Goal: Task Accomplishment & Management: Use online tool/utility

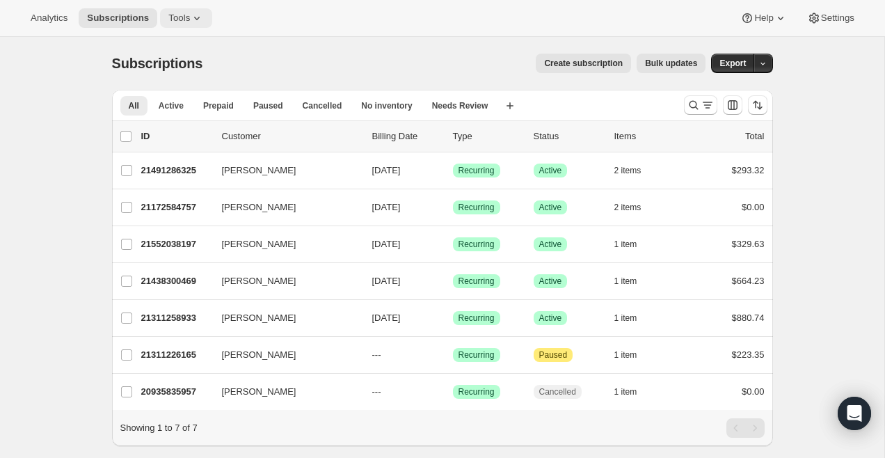
click at [180, 17] on span "Tools" at bounding box center [179, 18] width 22 height 11
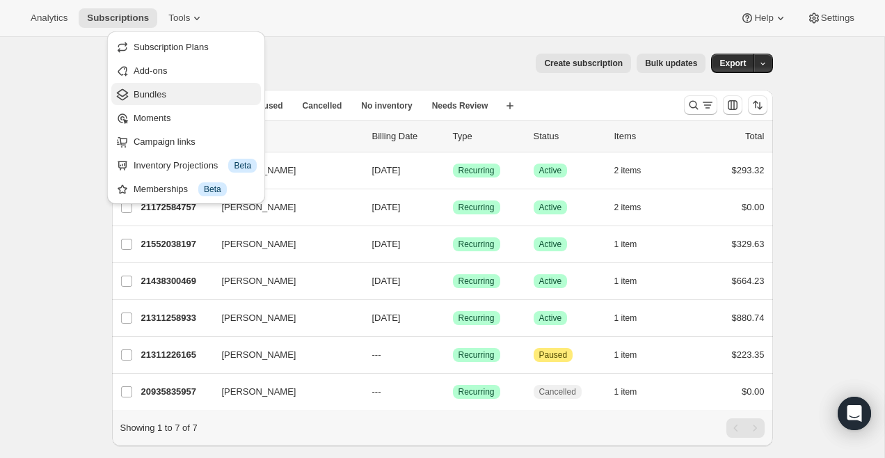
click at [181, 93] on span "Bundles" at bounding box center [195, 95] width 123 height 14
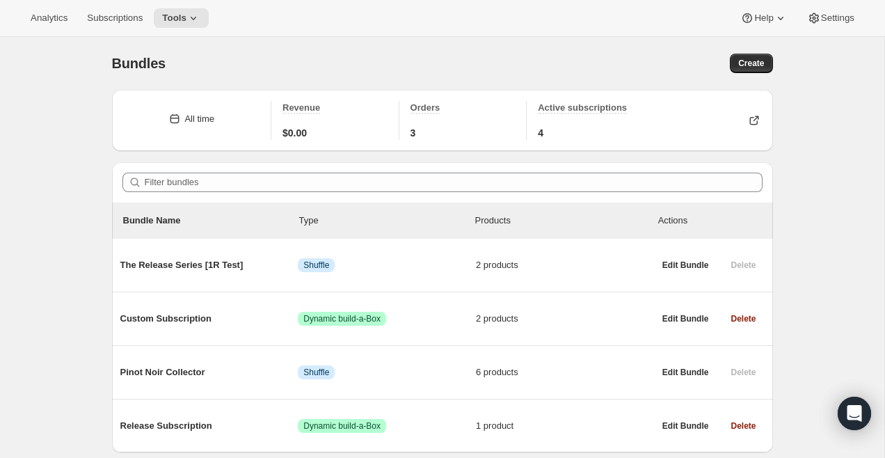
scroll to position [49, 0]
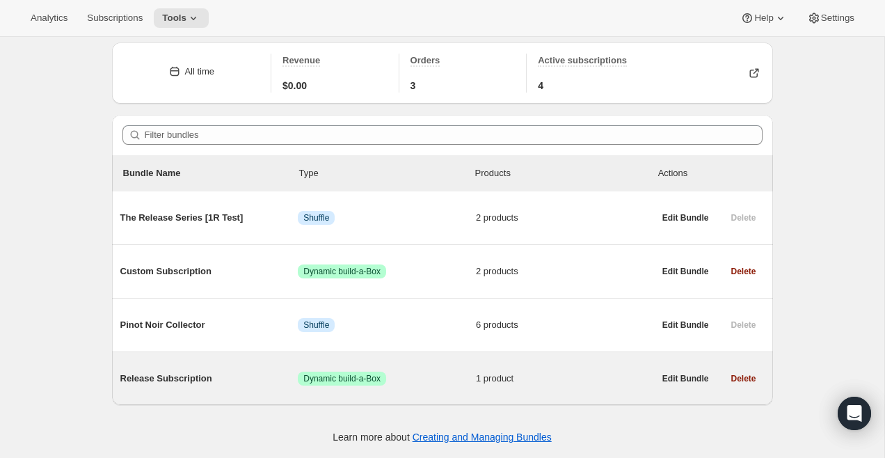
click at [188, 375] on span "Release Subscription" at bounding box center [209, 378] width 178 height 14
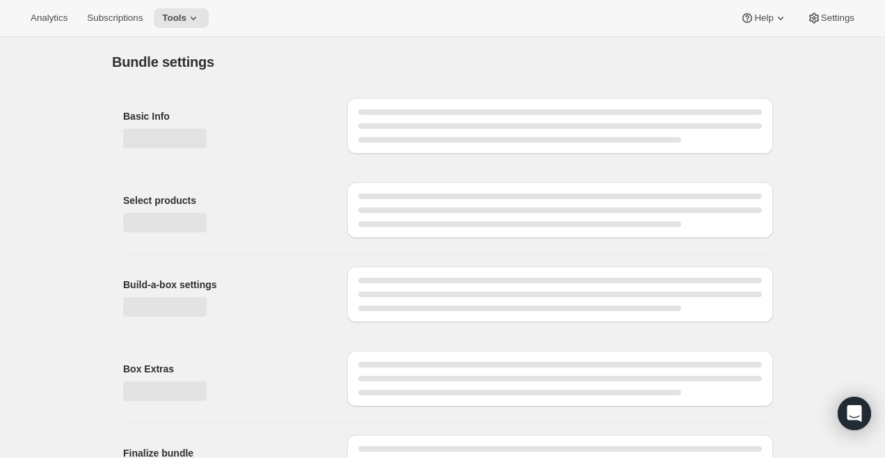
type input "Release Subscription"
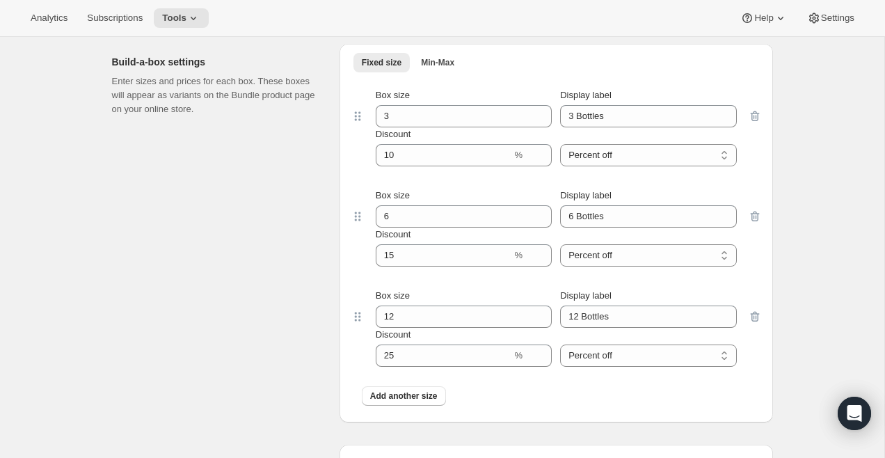
scroll to position [632, 0]
click at [406, 153] on input "Discount" at bounding box center [444, 156] width 136 height 22
type input "1"
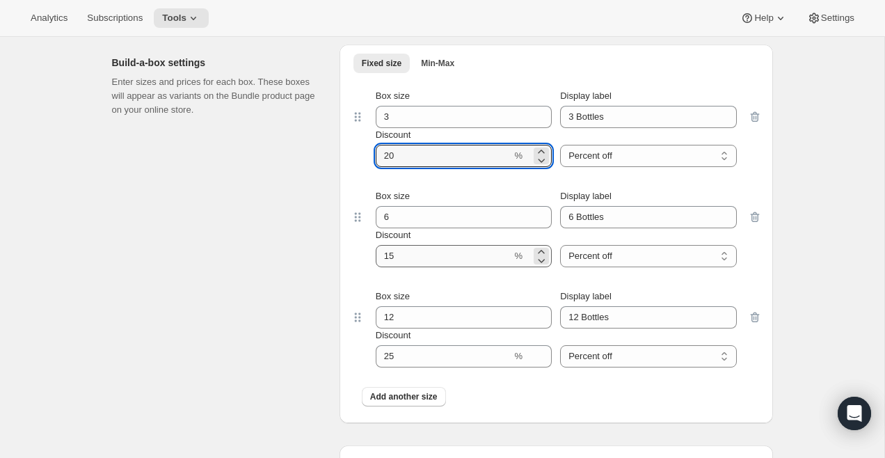
type input "20"
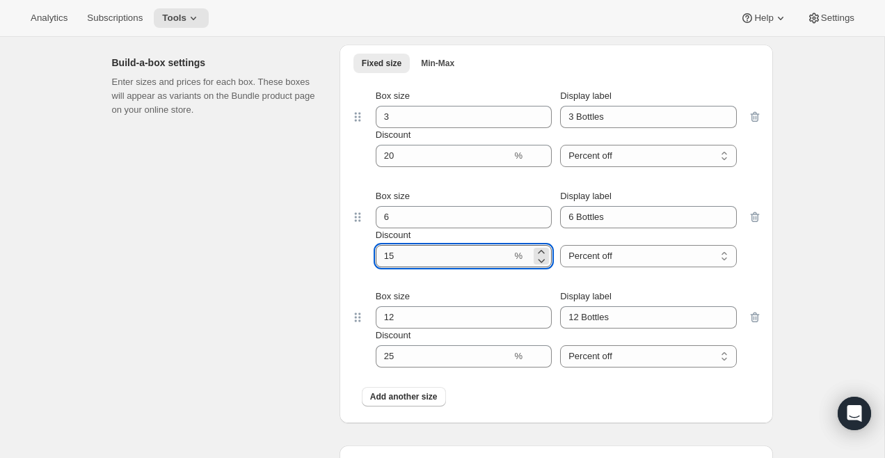
click at [387, 255] on input "Discount" at bounding box center [444, 256] width 136 height 22
type input "25"
click at [321, 278] on div "Build-a-box settings Enter sizes and prices for each box. These boxes will appe…" at bounding box center [220, 234] width 216 height 378
click at [196, 27] on button "Tools" at bounding box center [181, 17] width 55 height 19
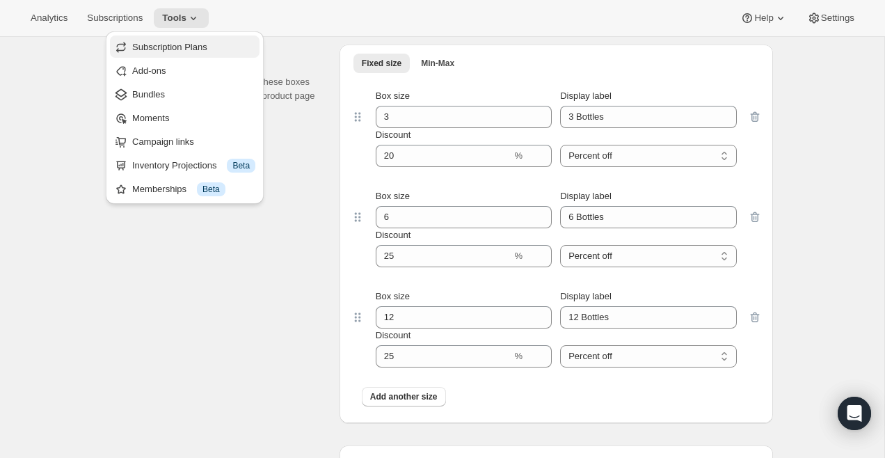
click at [198, 36] on button "Subscription Plans" at bounding box center [185, 46] width 150 height 22
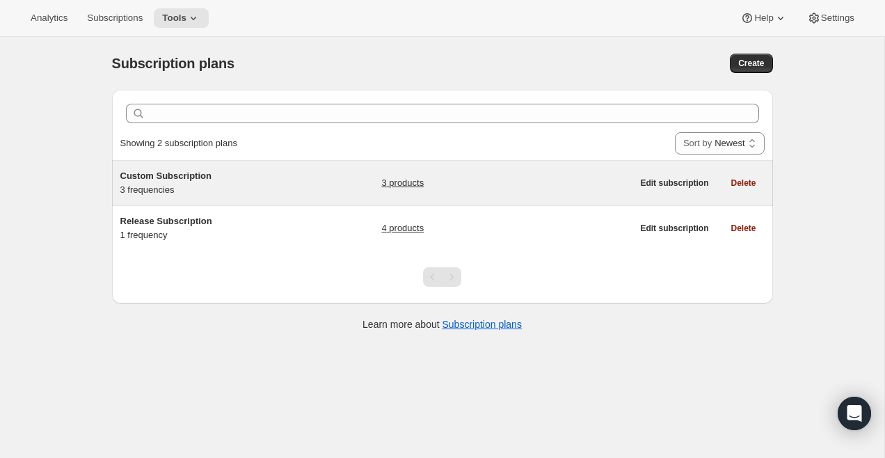
click at [393, 186] on link "3 products" at bounding box center [402, 183] width 42 height 14
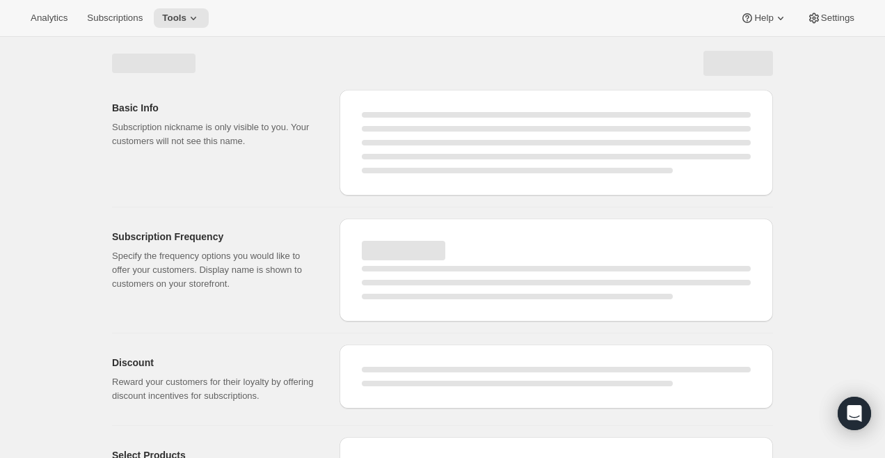
select select "WEEK"
select select "MONTH"
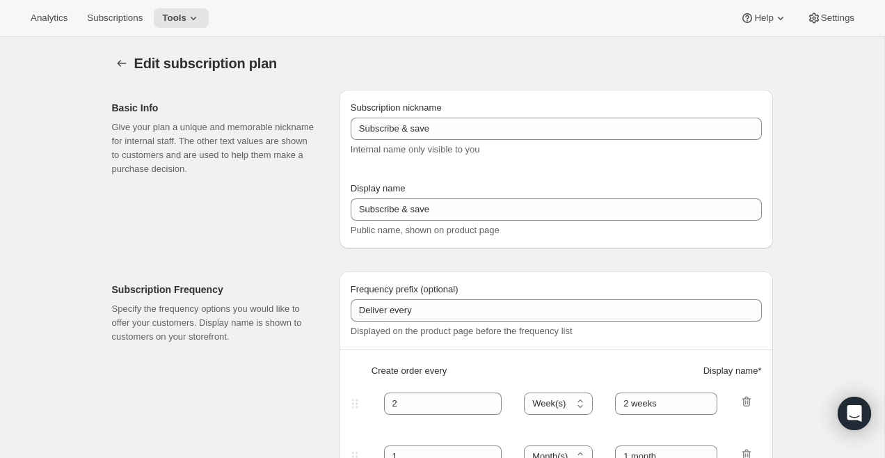
type input "Custom Subscription"
type input "1"
select select "MONTH"
type input "1 month"
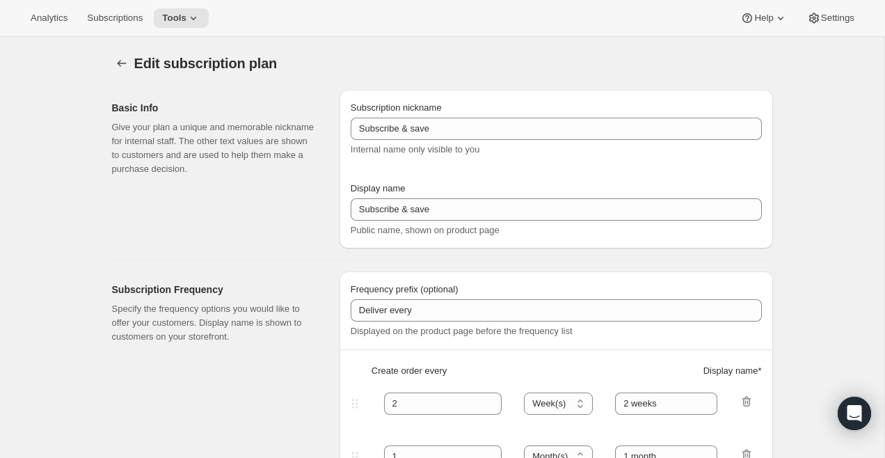
type input "2"
type input "2 Months"
type input "Choose which wines you’d like, how many bottles you’d like of each, and how oft…"
select select "MONTH"
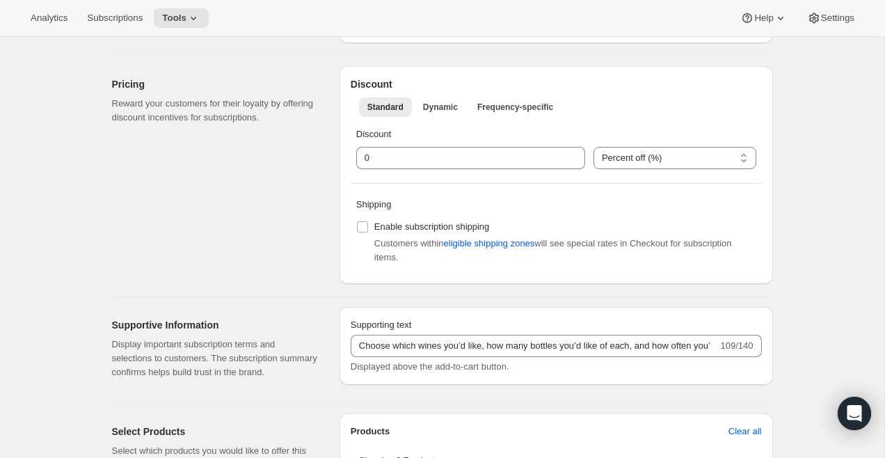
scroll to position [529, 0]
click at [438, 104] on span "Dynamic" at bounding box center [440, 108] width 35 height 11
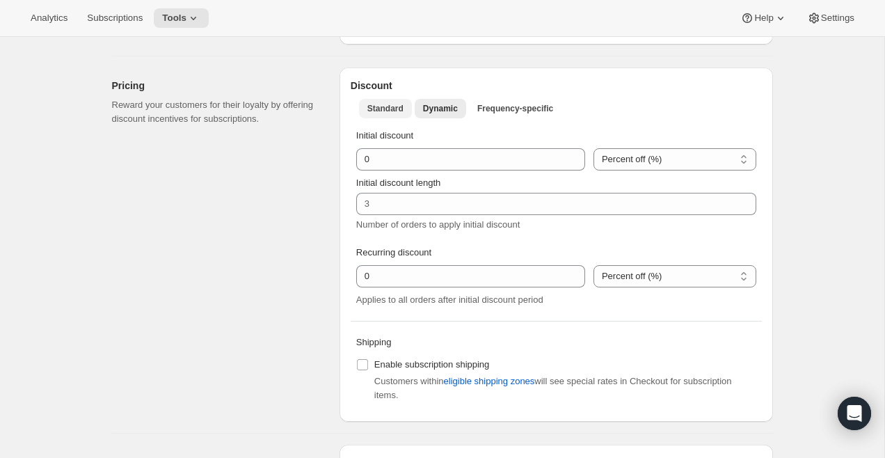
click at [392, 111] on span "Standard" at bounding box center [385, 108] width 36 height 11
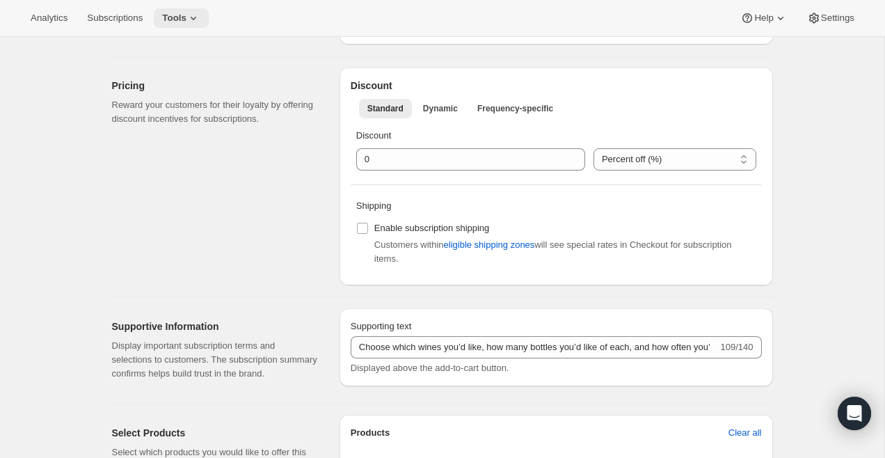
click at [194, 27] on button "Tools" at bounding box center [181, 17] width 55 height 19
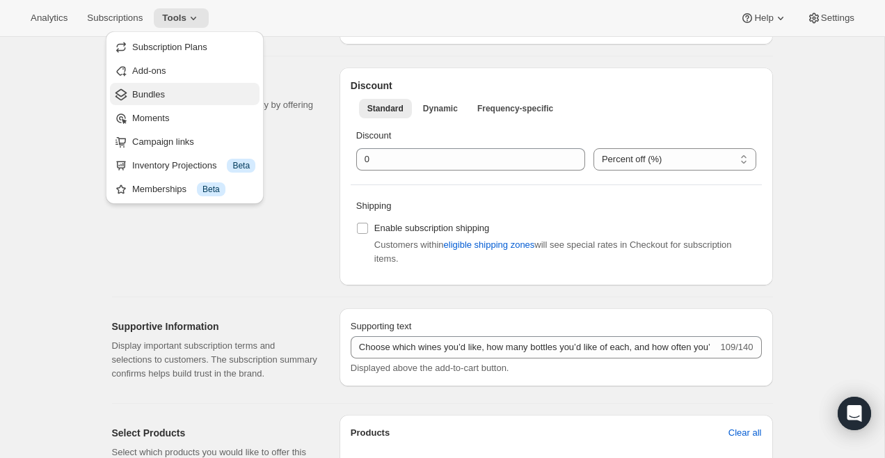
click at [194, 100] on span "Bundles" at bounding box center [193, 95] width 123 height 14
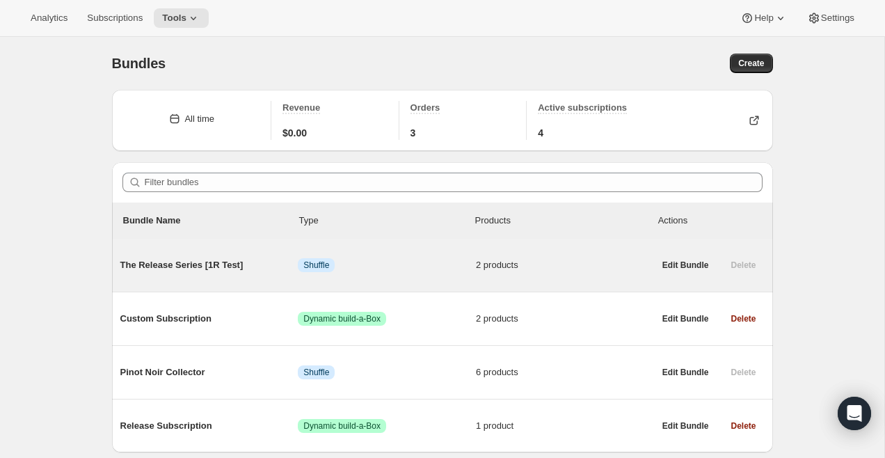
scroll to position [49, 0]
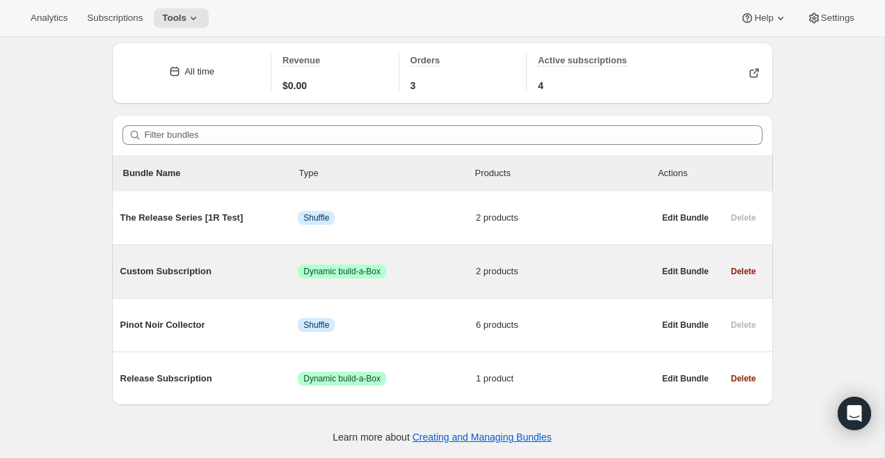
click at [190, 264] on span "Custom Subscription" at bounding box center [209, 271] width 178 height 14
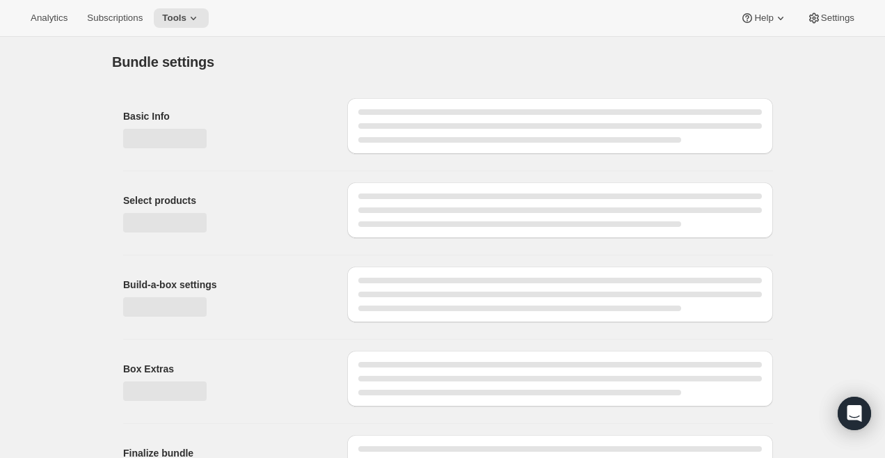
type input "Custom Subscription"
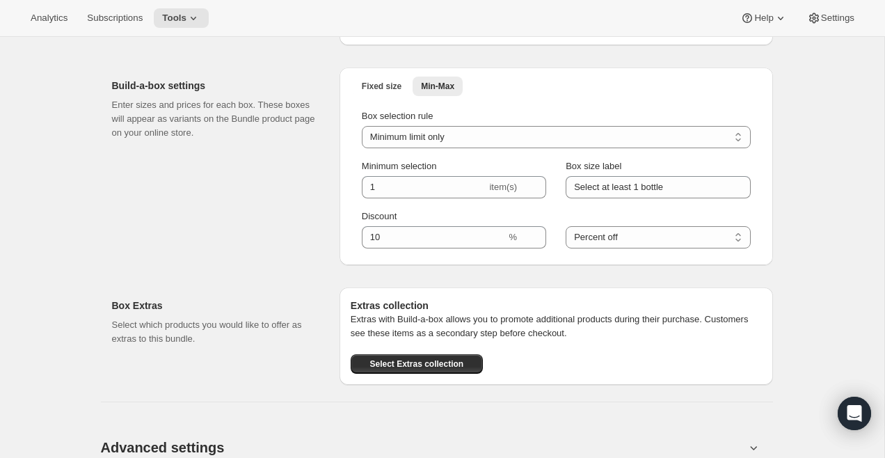
scroll to position [653, 0]
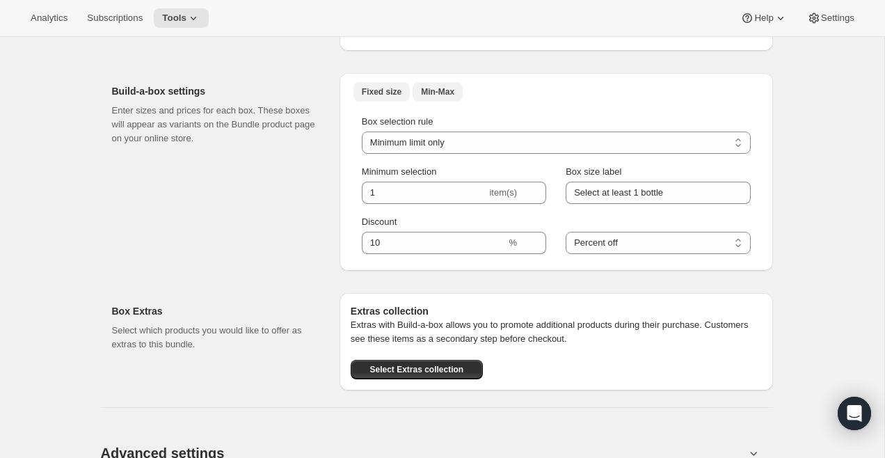
click at [393, 86] on span "Fixed size" at bounding box center [382, 91] width 40 height 11
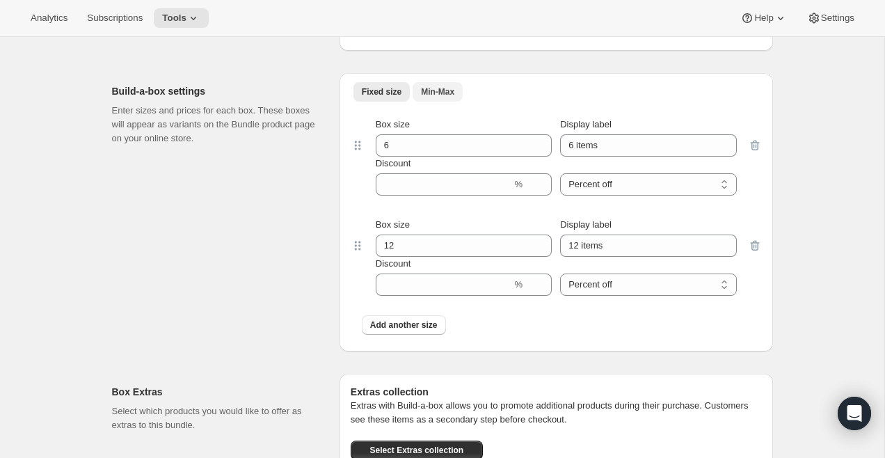
click at [442, 95] on span "Min-Max" at bounding box center [437, 91] width 33 height 11
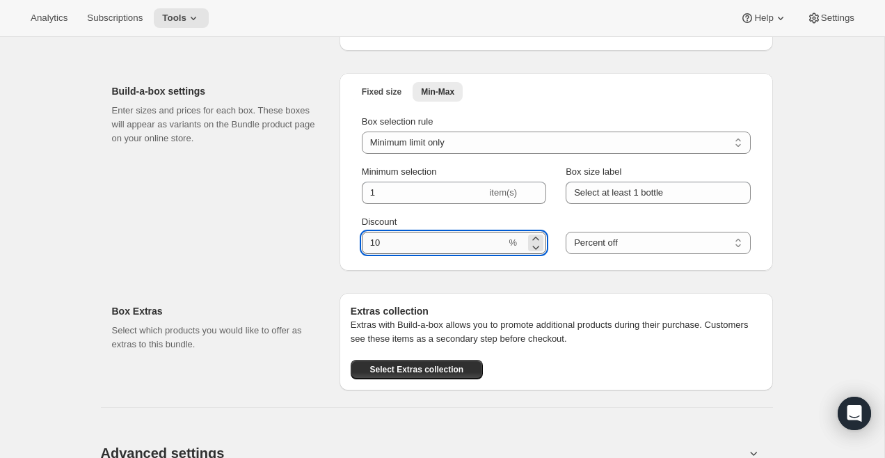
click at [386, 245] on input "Discount" at bounding box center [434, 243] width 145 height 22
click at [373, 245] on input "Discount" at bounding box center [434, 243] width 145 height 22
type input "20"
